Goal: Information Seeking & Learning: Check status

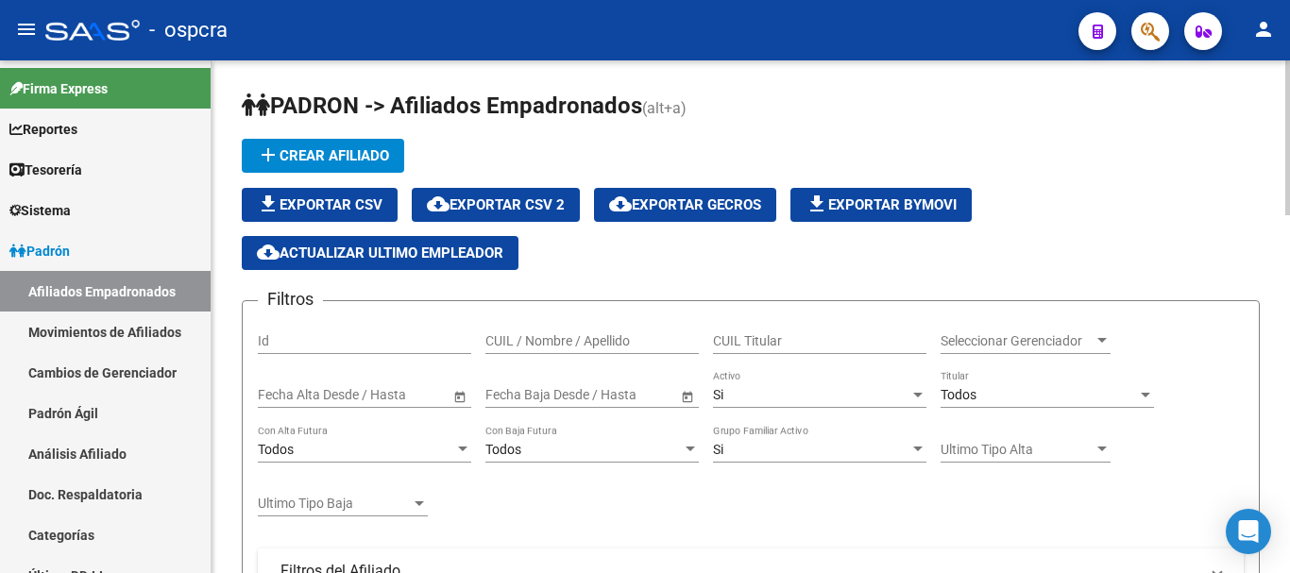
click at [645, 337] on input "CUIL / Nombre / Apellido" at bounding box center [591, 341] width 213 height 16
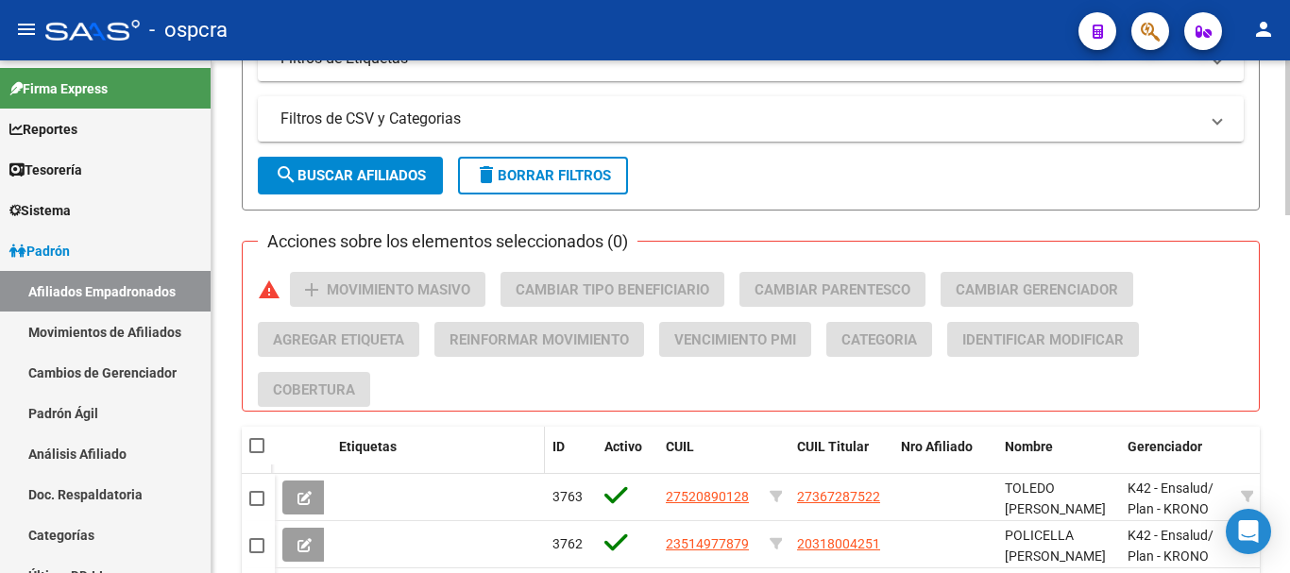
scroll to position [756, 0]
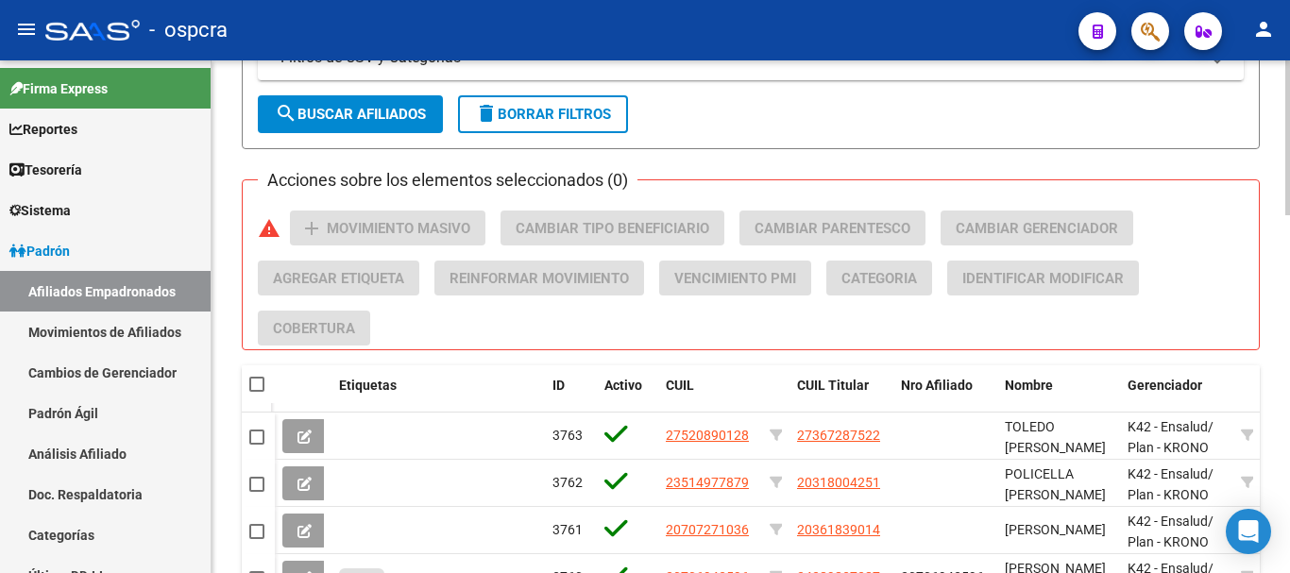
type input "maraschi"
click at [387, 100] on button "search Buscar Afiliados" at bounding box center [350, 114] width 185 height 38
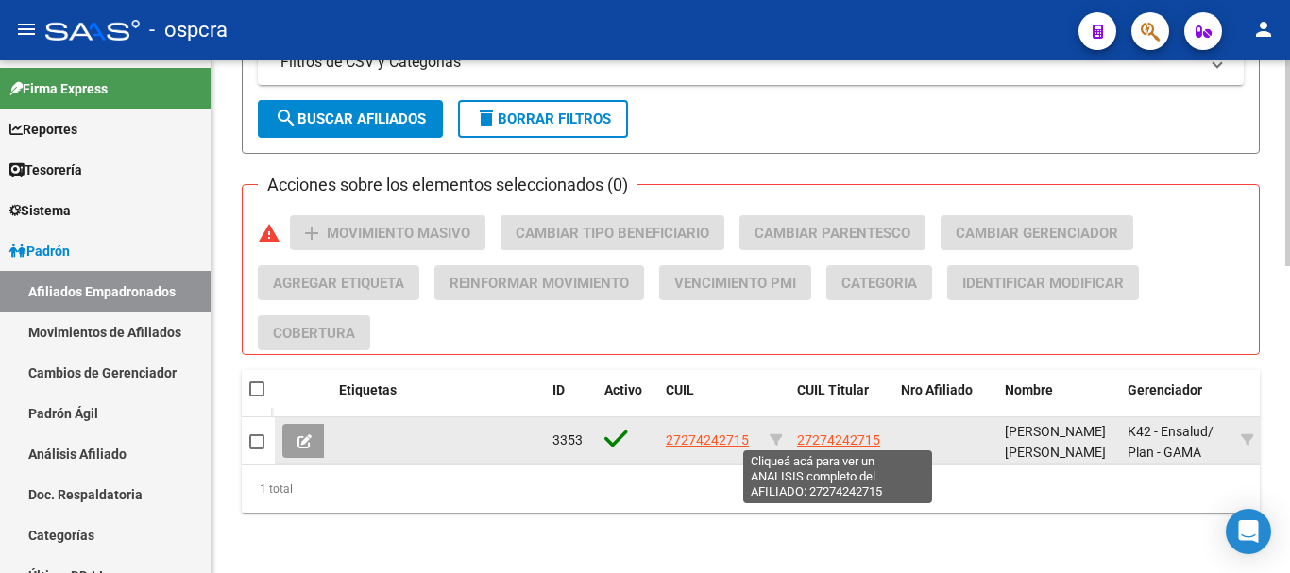
click at [809, 436] on span "27274242715" at bounding box center [838, 440] width 83 height 15
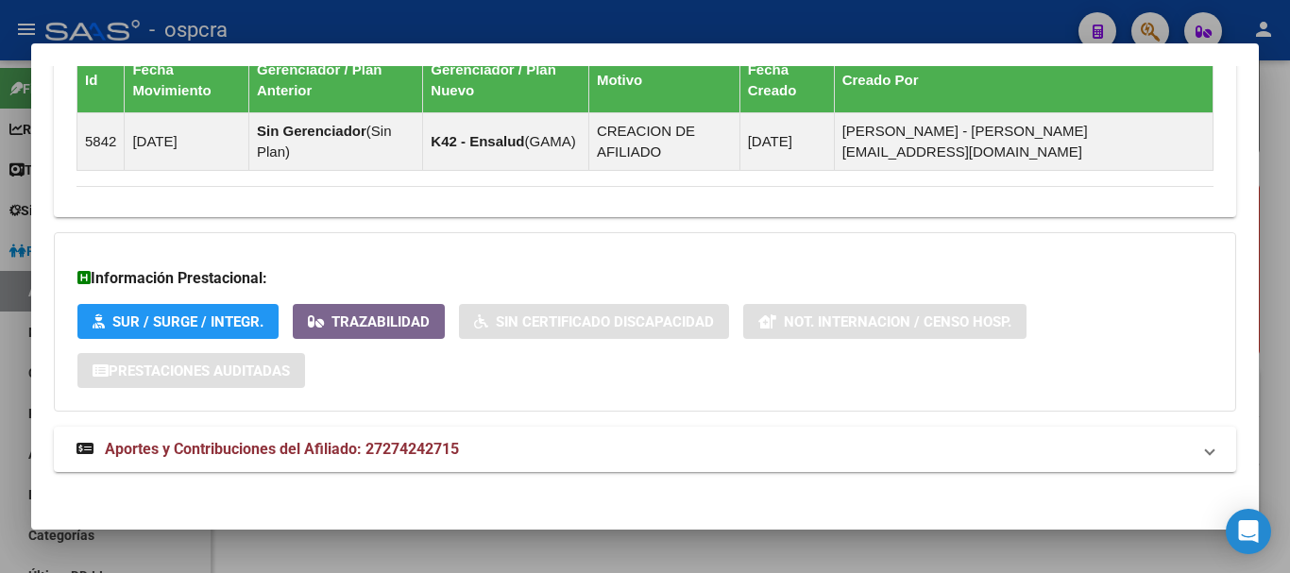
scroll to position [1165, 0]
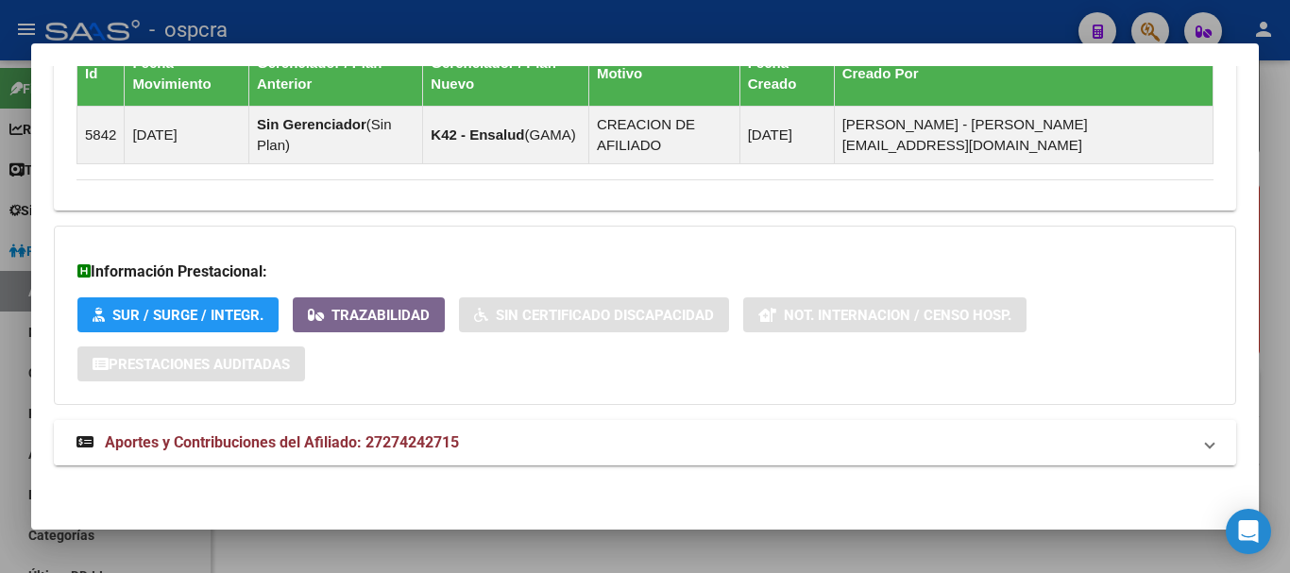
click at [211, 450] on span "Aportes y Contribuciones del Afiliado: 27274242715" at bounding box center [282, 442] width 354 height 18
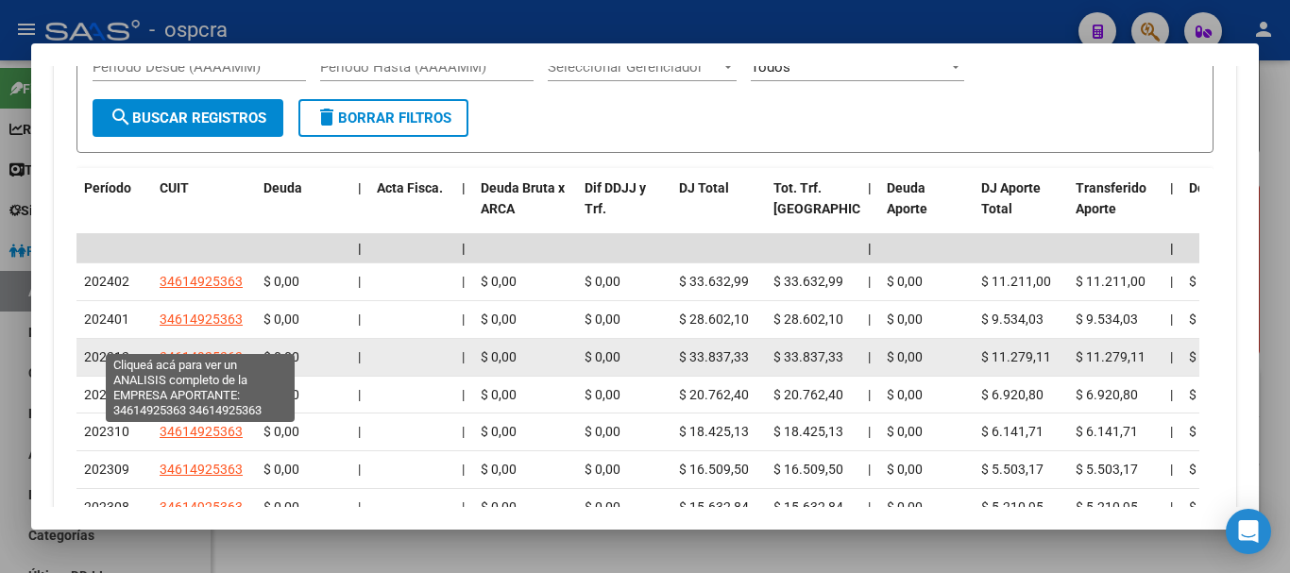
scroll to position [1829, 0]
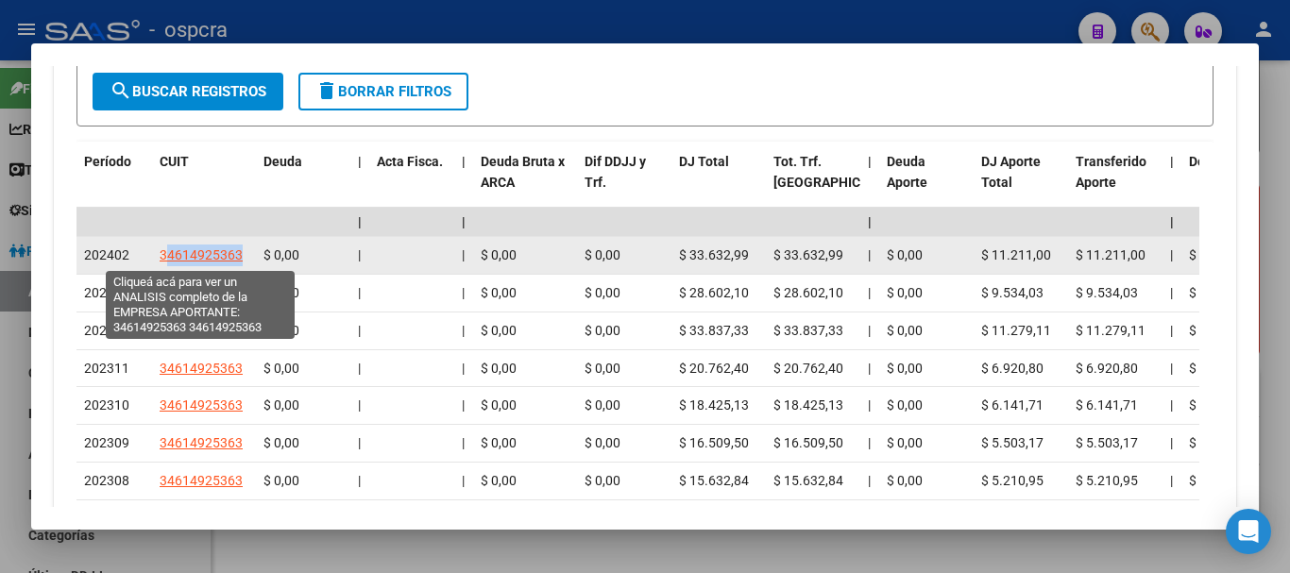
drag, startPoint x: 174, startPoint y: 257, endPoint x: 241, endPoint y: 257, distance: 67.1
click at [241, 257] on span "34614925363" at bounding box center [201, 254] width 83 height 15
copy span "4614925363"
type textarea "34614925363"
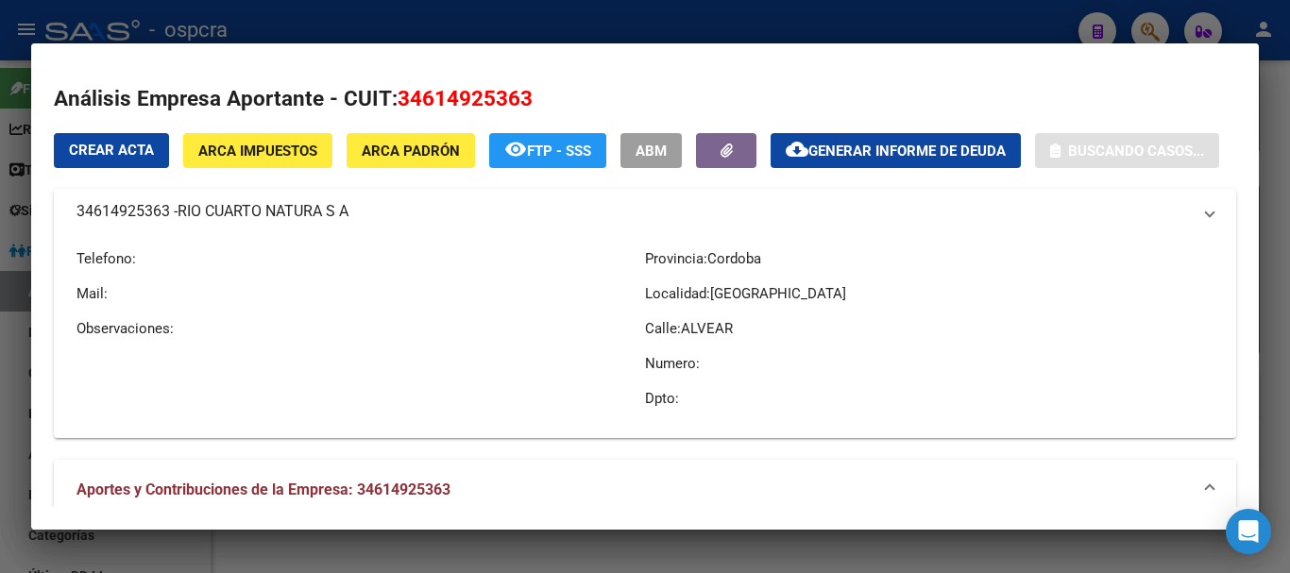
click at [0, 227] on div at bounding box center [645, 286] width 1290 height 573
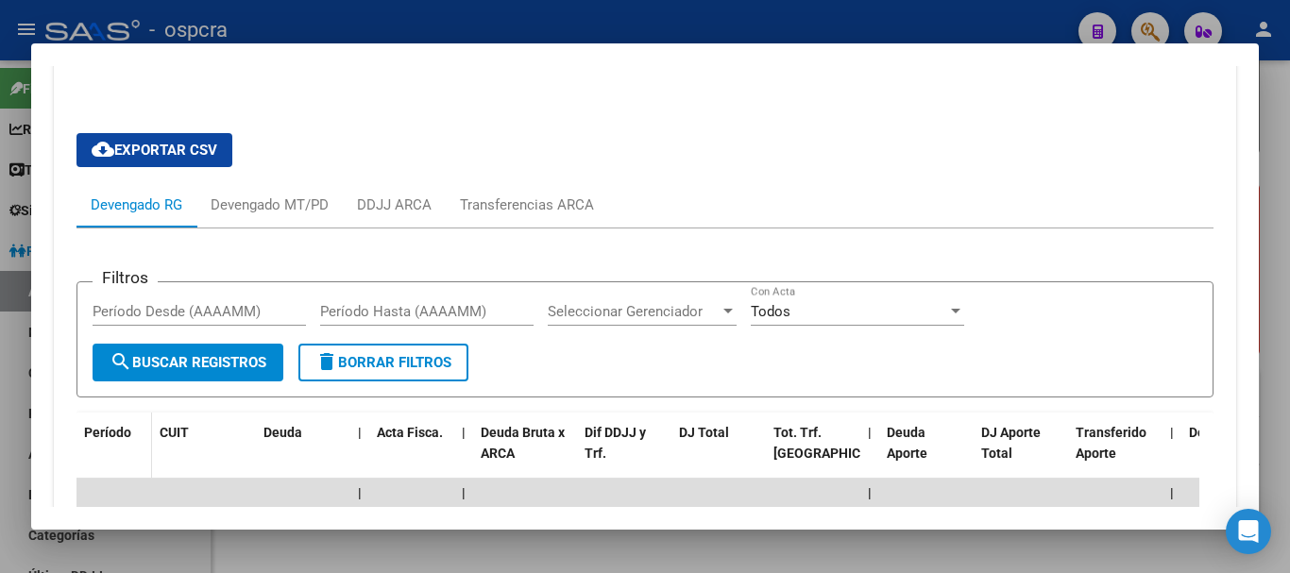
scroll to position [1546, 0]
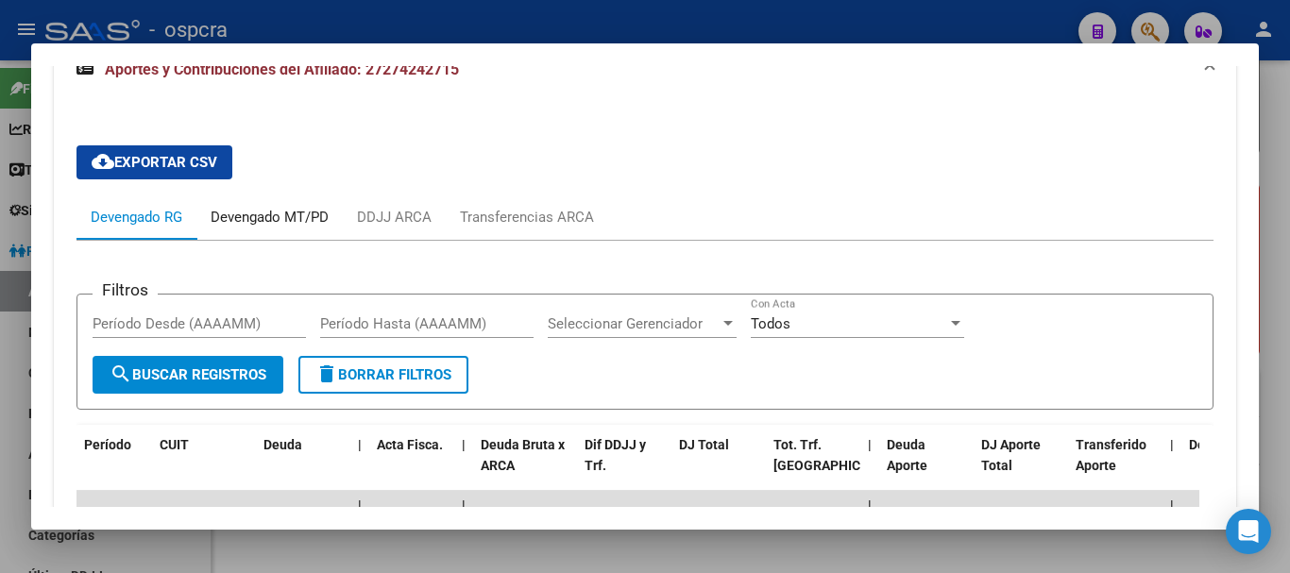
click at [281, 204] on div "Devengado MT/PD" at bounding box center [269, 217] width 146 height 45
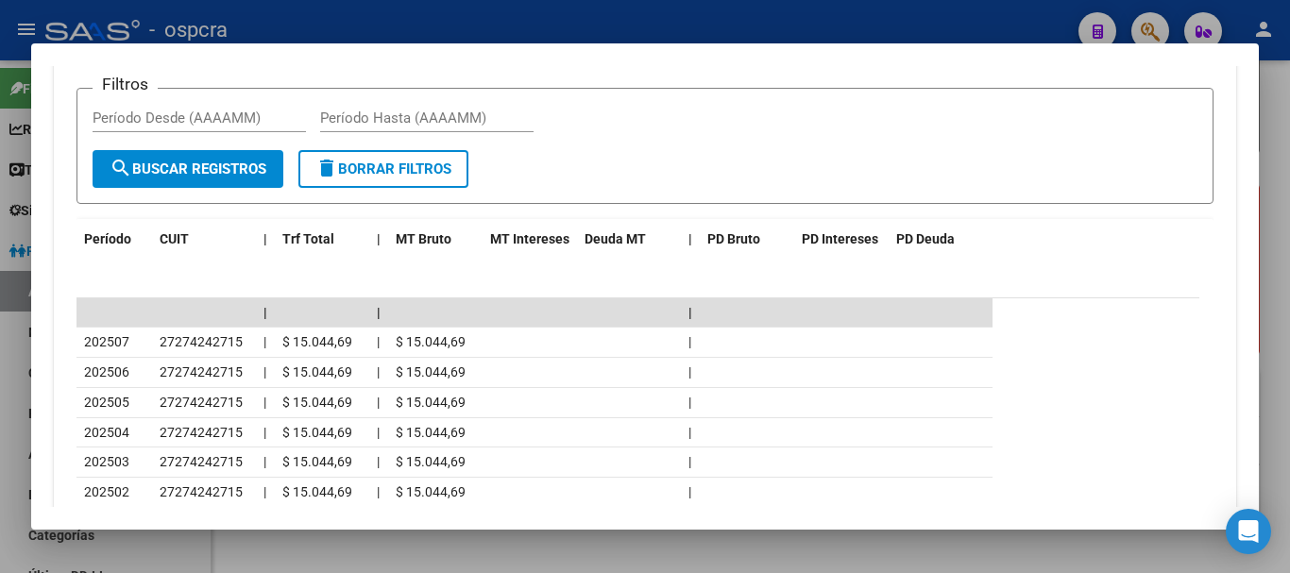
scroll to position [1730, 0]
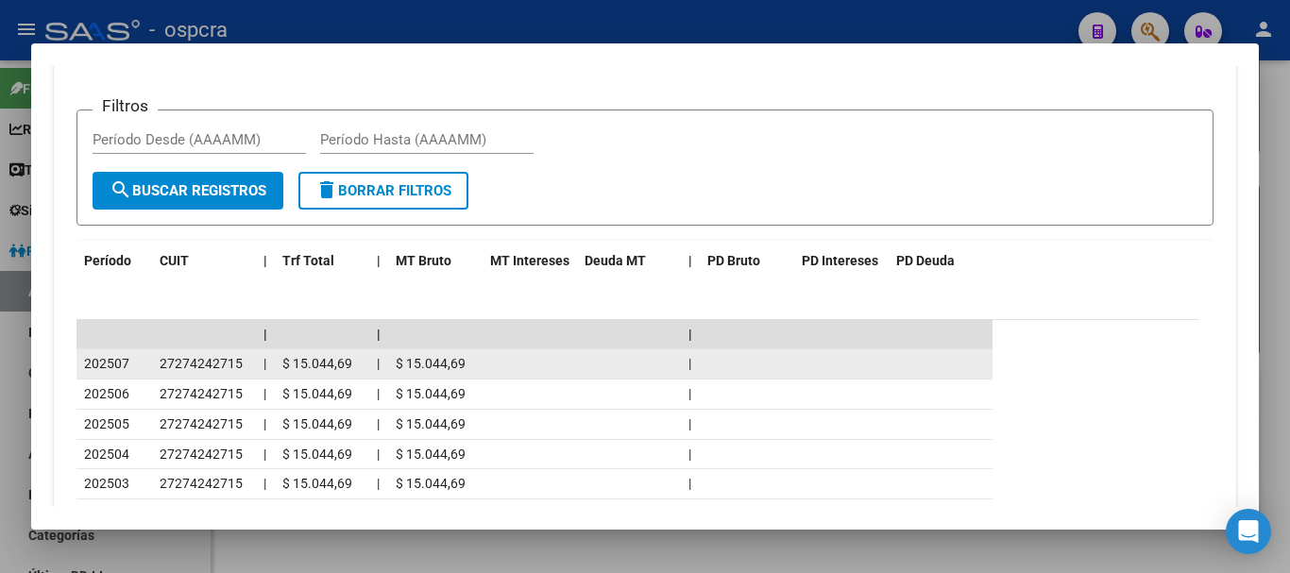
drag, startPoint x: 186, startPoint y: 354, endPoint x: 139, endPoint y: 361, distance: 47.7
click at [139, 361] on datatable-body-cell "202507" at bounding box center [114, 363] width 76 height 29
click at [139, 361] on div "202507" at bounding box center [114, 364] width 60 height 22
click at [400, 359] on span "$ 15.044,69" at bounding box center [431, 363] width 70 height 15
